Goal: Task Accomplishment & Management: Manage account settings

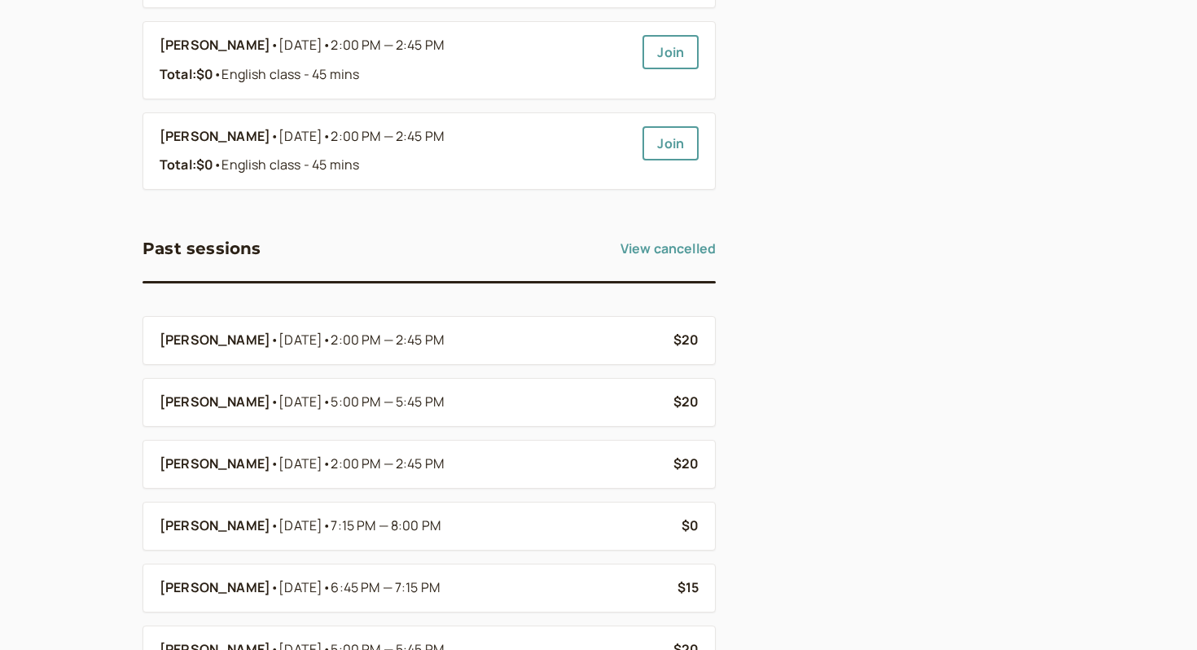
scroll to position [684, 0]
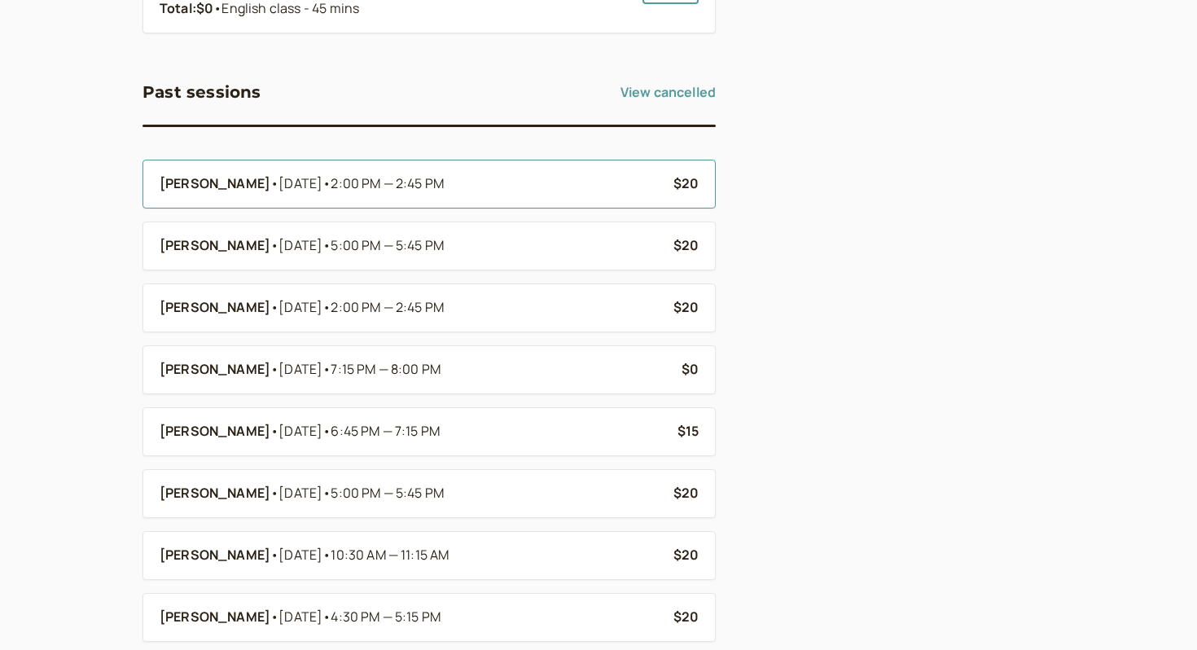
click at [421, 199] on li "[PERSON_NAME] • [DATE] • 2:00 PM — 2:45 PM $20" at bounding box center [428, 184] width 573 height 49
click at [218, 181] on b "[PERSON_NAME]" at bounding box center [215, 183] width 111 height 21
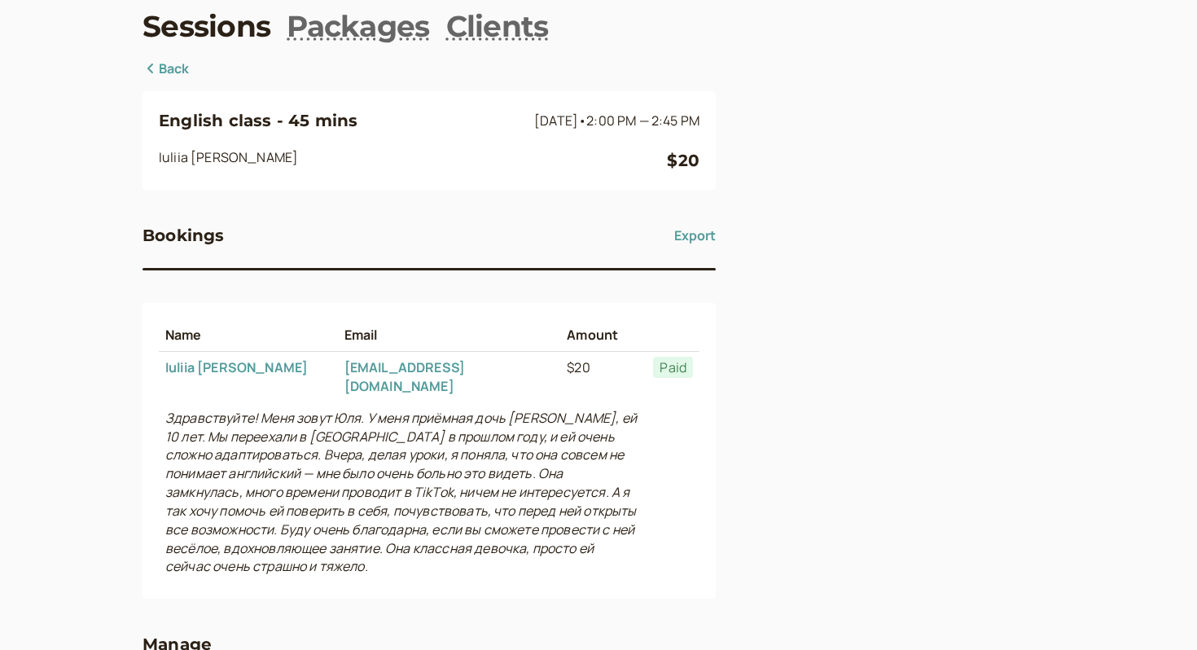
scroll to position [205, 0]
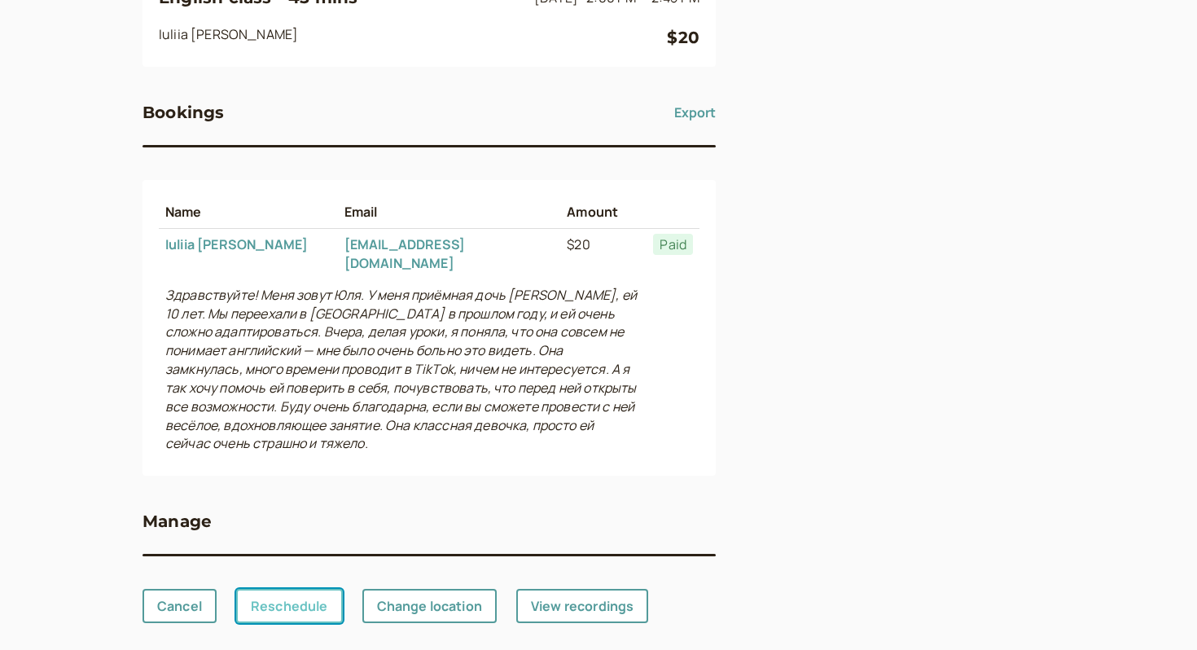
click at [330, 589] on link "Reschedule" at bounding box center [289, 606] width 107 height 34
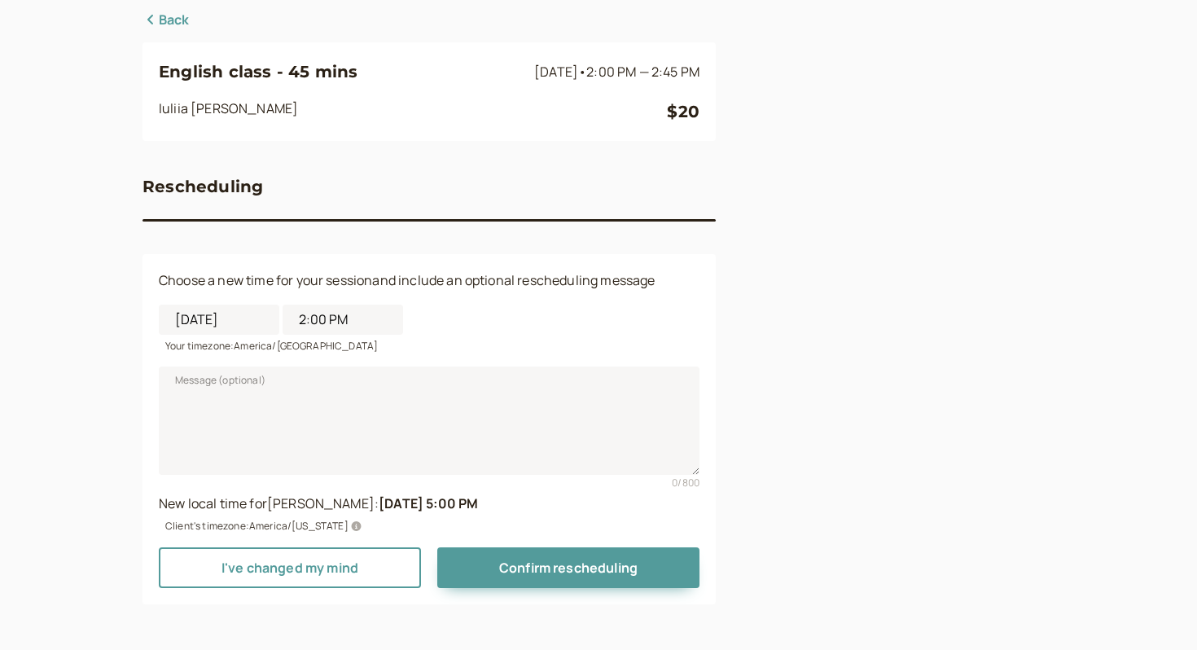
scroll to position [130, 0]
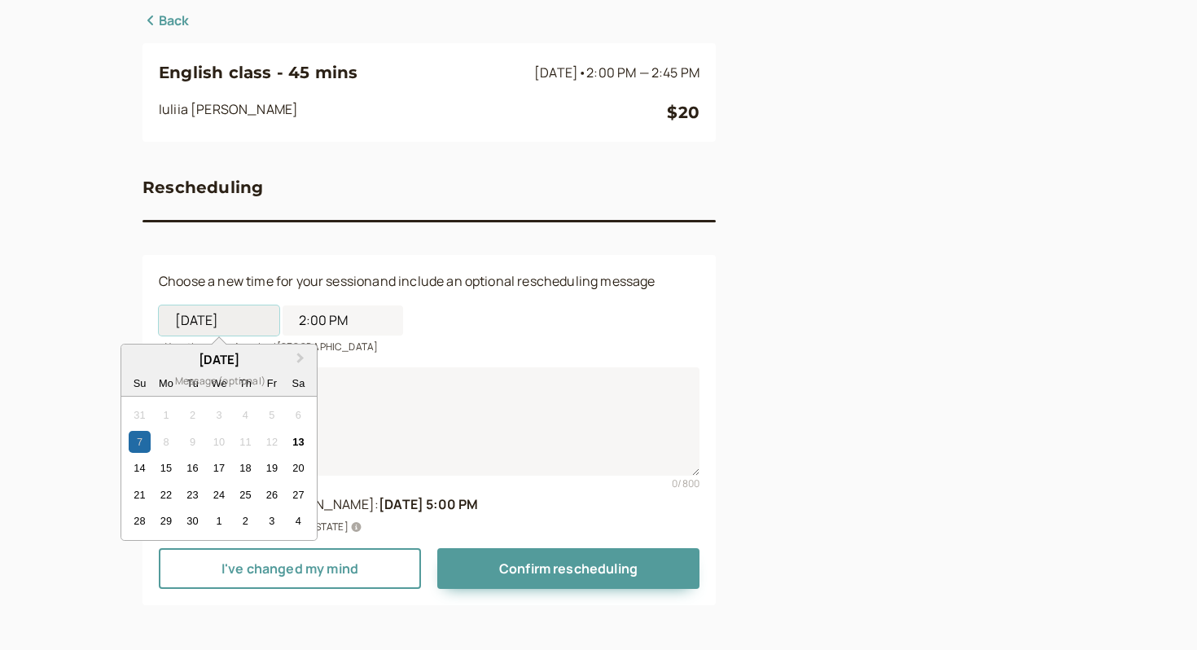
click at [243, 308] on input "[DATE]" at bounding box center [219, 320] width 121 height 30
click at [191, 469] on div "16" at bounding box center [193, 468] width 22 height 22
type input "[DATE]"
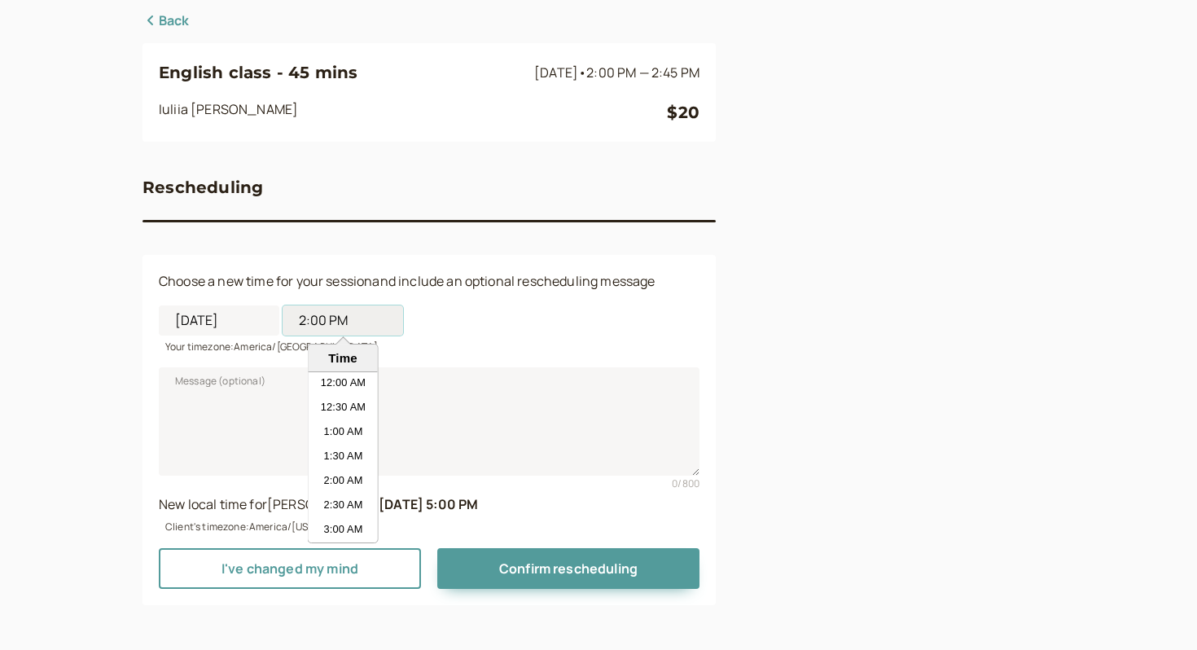
click at [364, 313] on input "2:00 PM" at bounding box center [343, 320] width 121 height 30
click at [359, 398] on li "4:30 PM" at bounding box center [343, 396] width 69 height 24
click at [344, 316] on input "4:30 PM" at bounding box center [343, 320] width 121 height 30
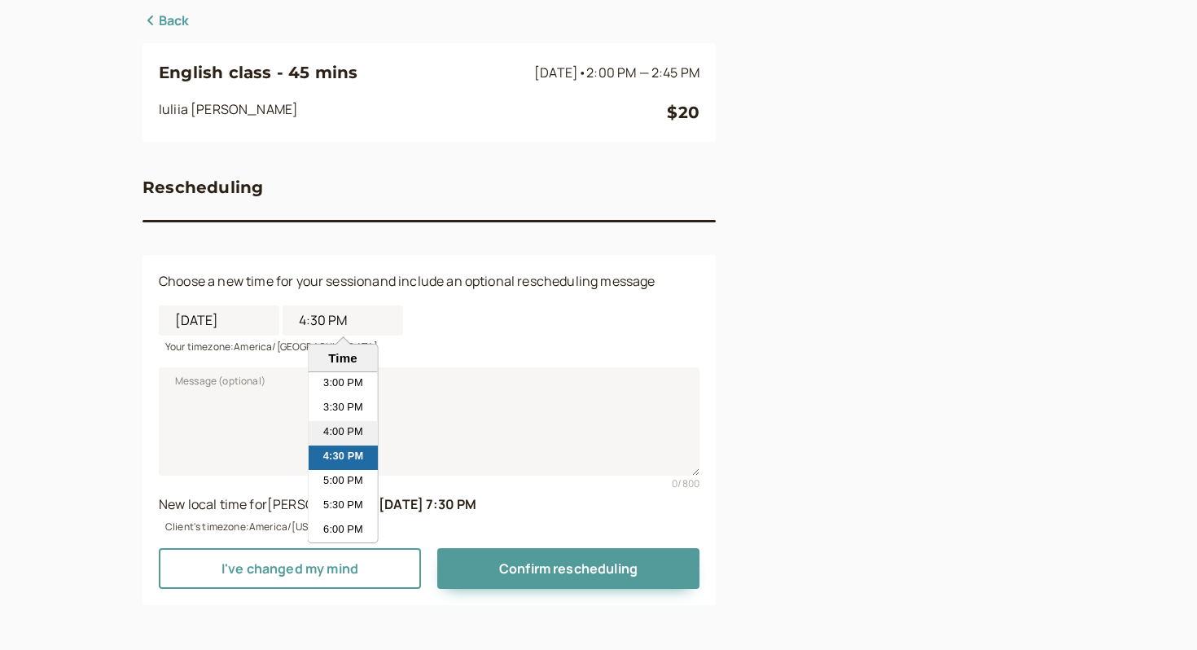
click at [350, 424] on li "4:00 PM" at bounding box center [343, 433] width 69 height 24
type input "4:00 PM"
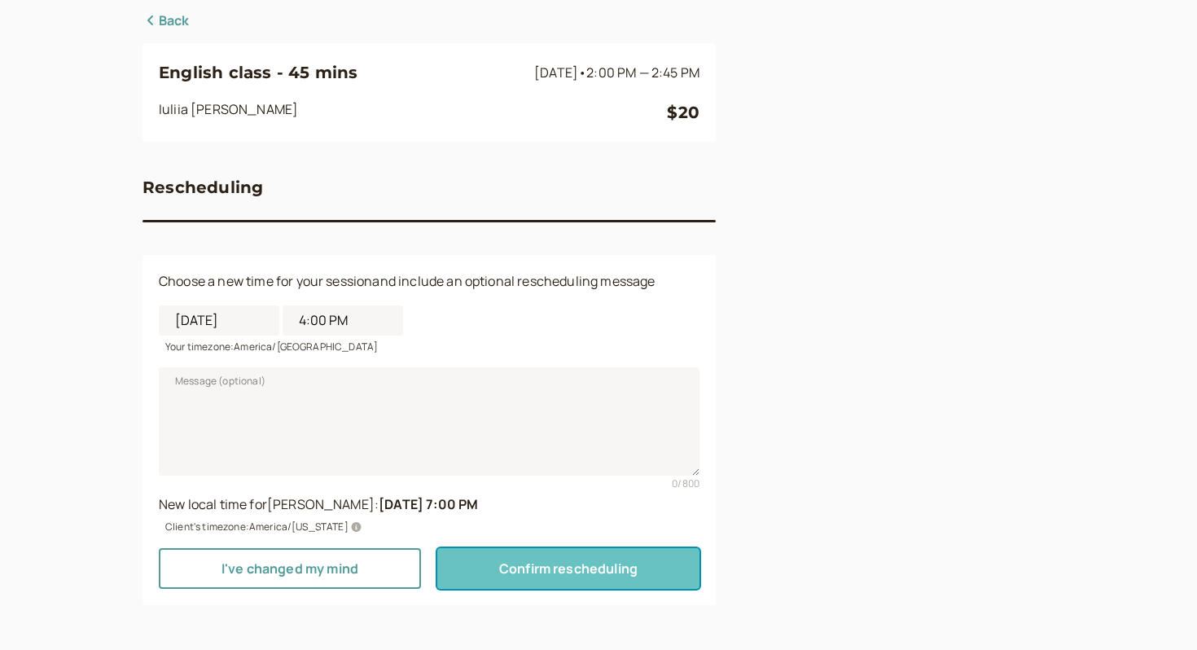
click at [555, 564] on span "Confirm rescheduling" at bounding box center [568, 568] width 138 height 18
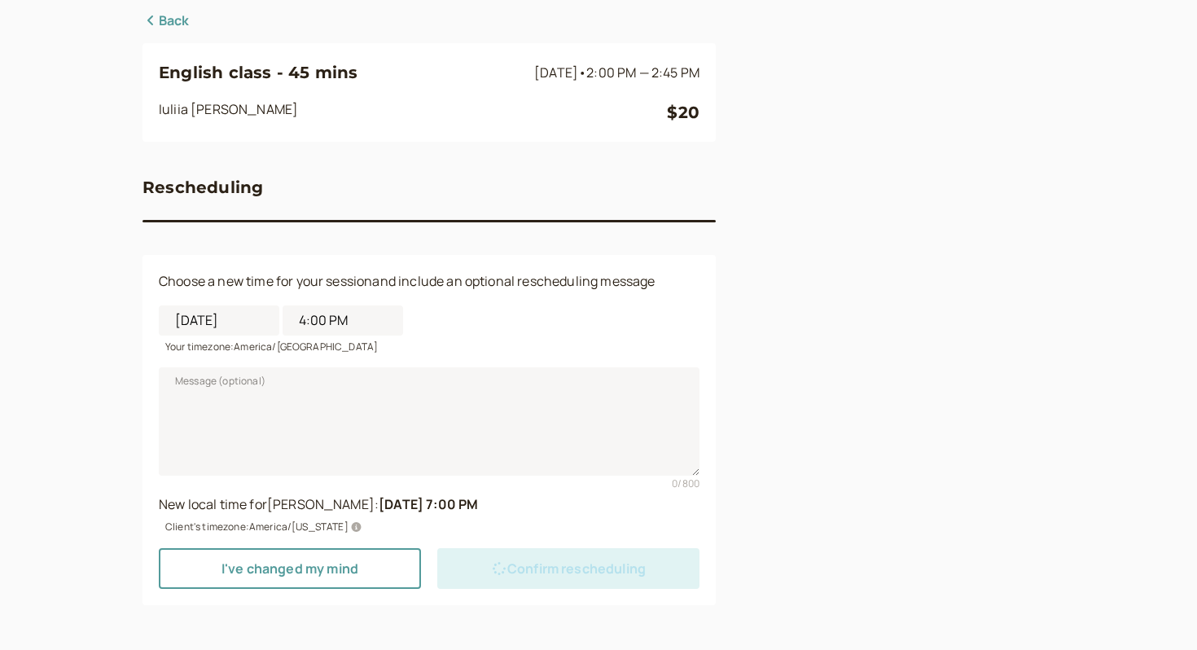
scroll to position [0, 0]
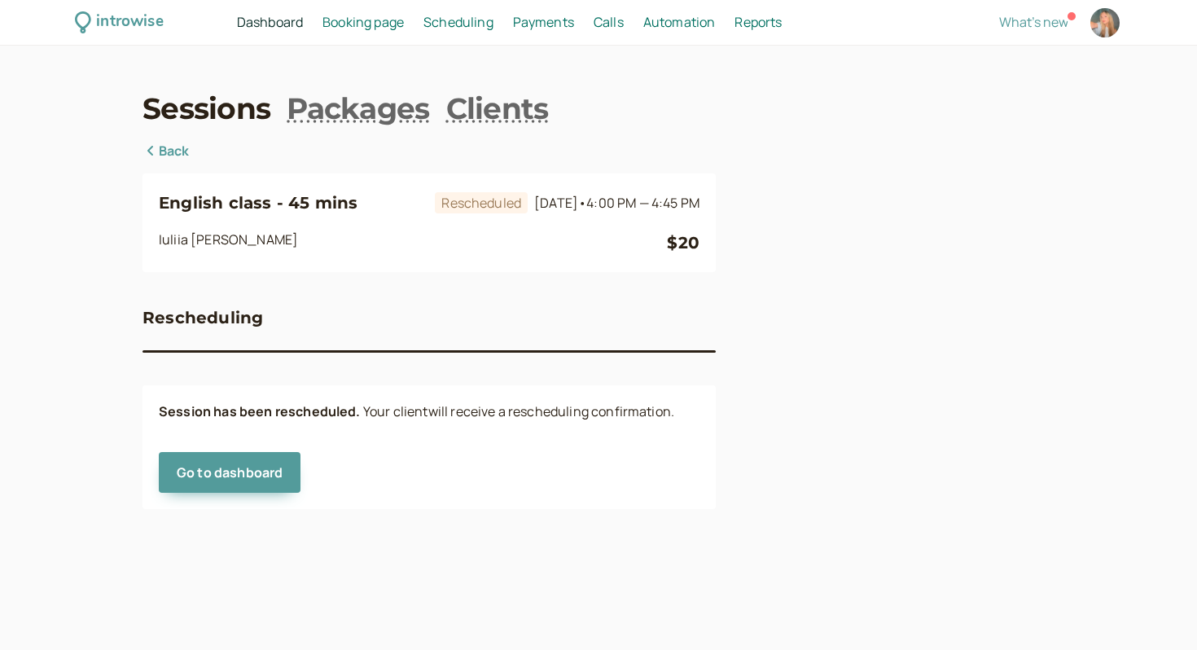
click at [166, 150] on link "Back" at bounding box center [165, 151] width 47 height 21
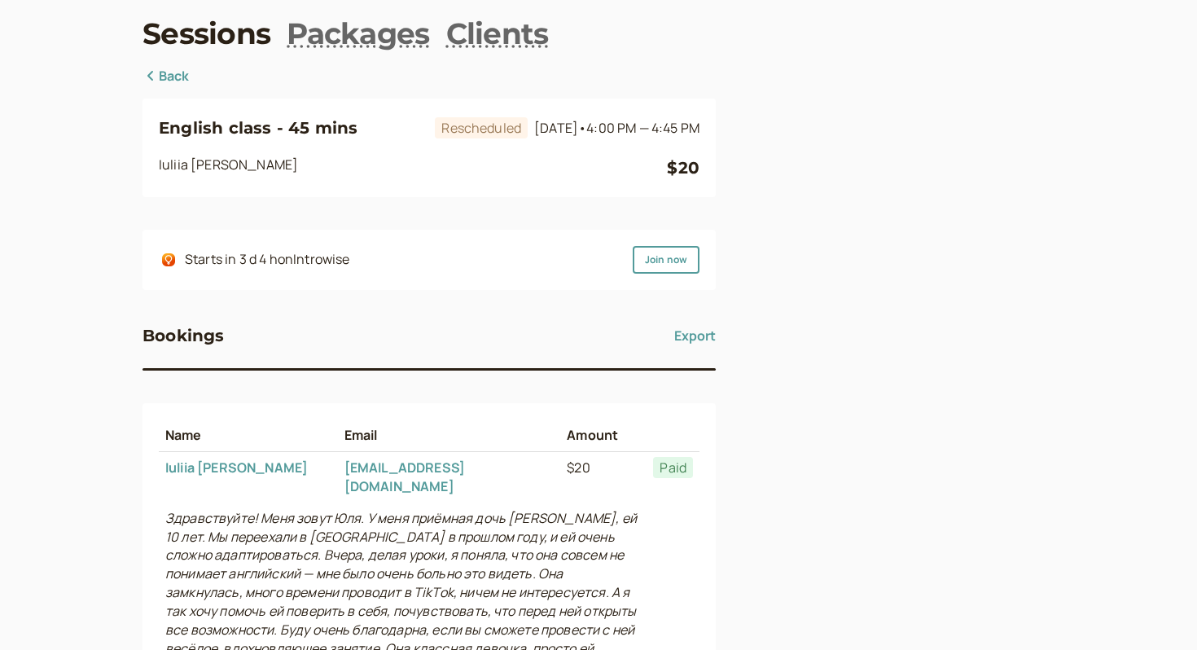
click at [159, 81] on link "Back" at bounding box center [165, 76] width 47 height 21
